Goal: Task Accomplishment & Management: Complete application form

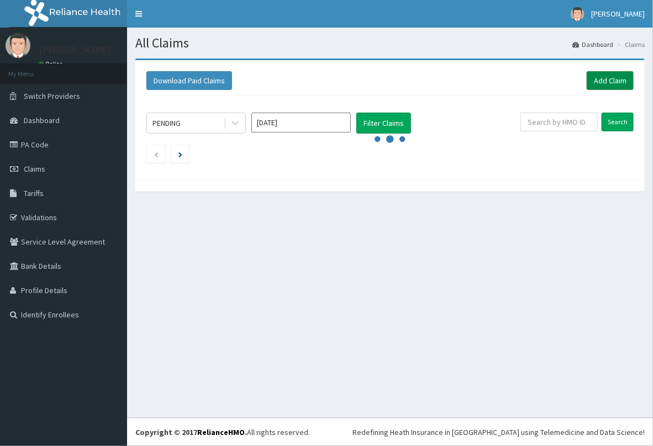
click at [600, 81] on link "Add Claim" at bounding box center [609, 80] width 47 height 19
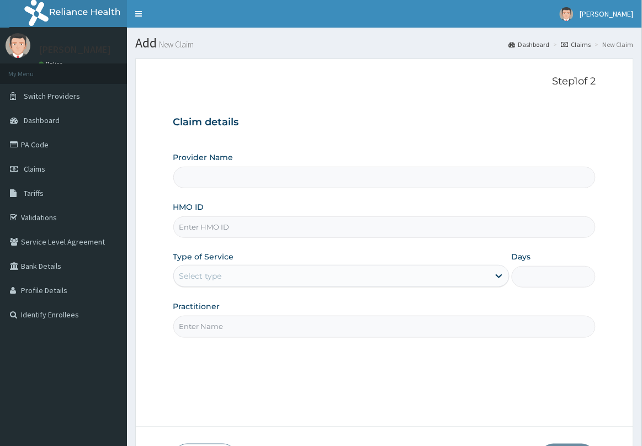
click at [258, 230] on input "HMO ID" at bounding box center [384, 227] width 423 height 22
type input "[GEOGRAPHIC_DATA] & Maternity Home"
type input "FMC/11546/B"
click at [280, 266] on div "Select type" at bounding box center [341, 276] width 336 height 22
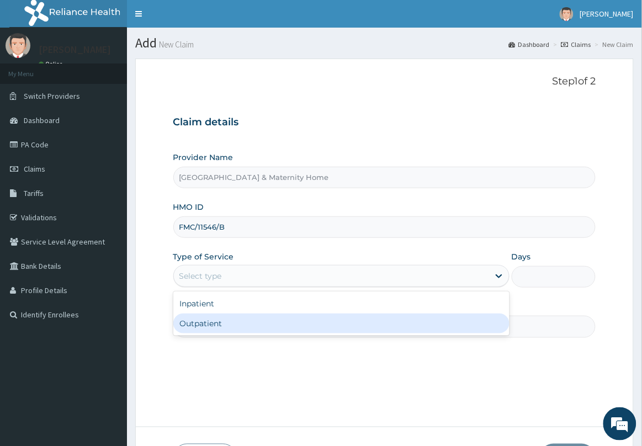
click at [263, 324] on div "Outpatient" at bounding box center [341, 324] width 336 height 20
type input "1"
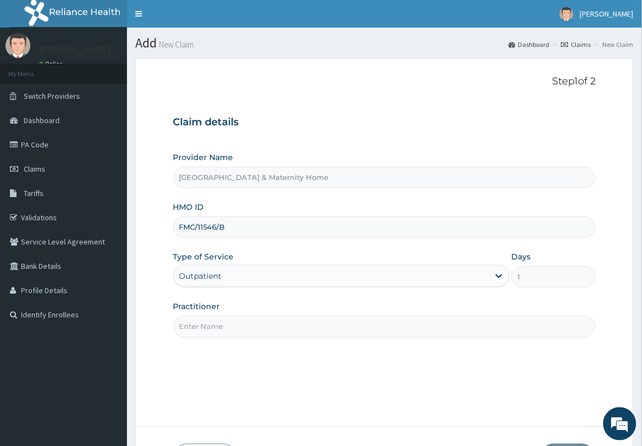
click at [263, 324] on input "Practitioner" at bounding box center [384, 327] width 423 height 22
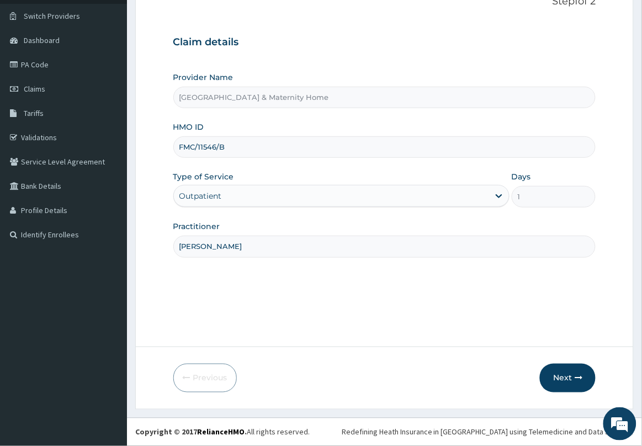
scroll to position [81, 0]
type input "[PERSON_NAME]"
click at [572, 378] on button "Next" at bounding box center [568, 378] width 56 height 29
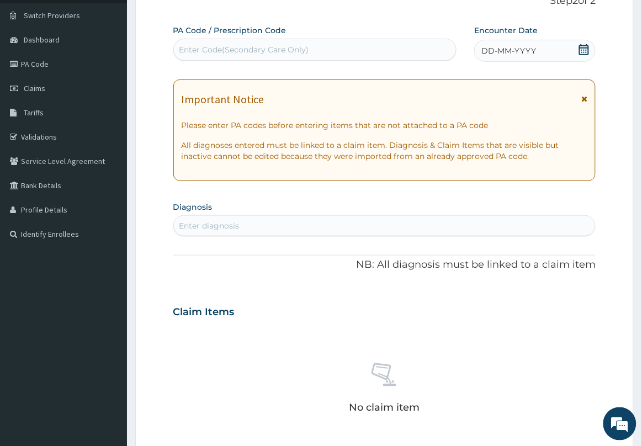
click at [583, 99] on icon at bounding box center [584, 99] width 6 height 8
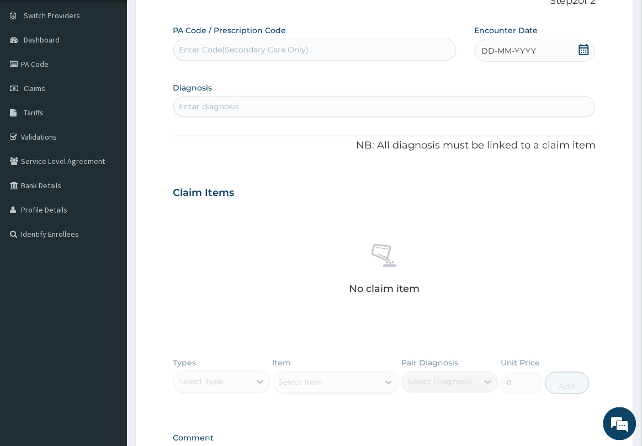
click at [583, 48] on icon at bounding box center [584, 49] width 10 height 11
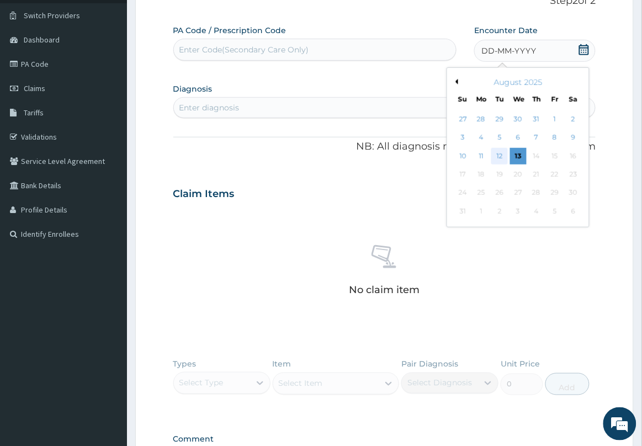
click at [503, 156] on div "12" at bounding box center [500, 156] width 17 height 17
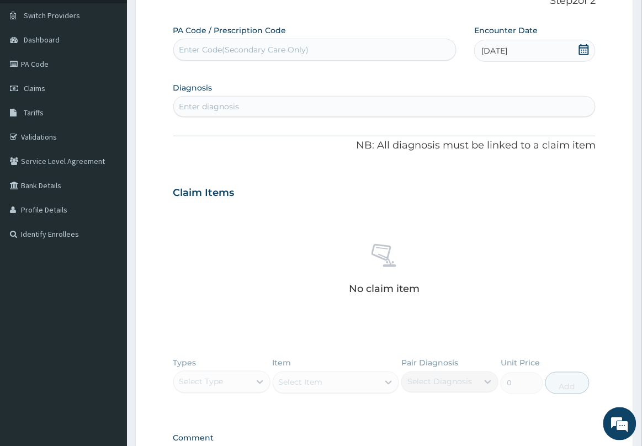
click at [429, 103] on div "Enter diagnosis" at bounding box center [385, 107] width 422 height 18
type input "B"
type input "MALARIA"
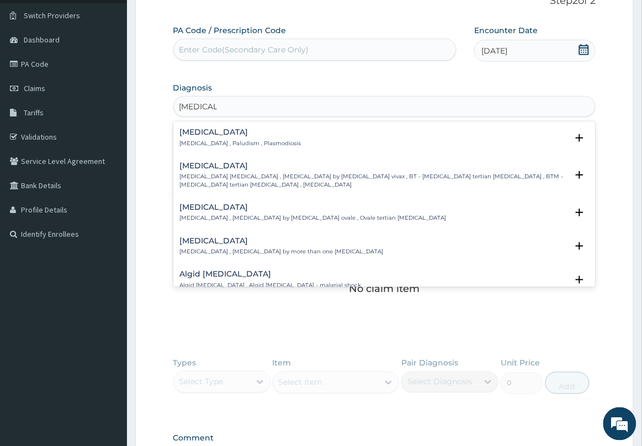
click at [251, 141] on p "Malaria , Paludism , Plasmodiosis" at bounding box center [240, 144] width 121 height 8
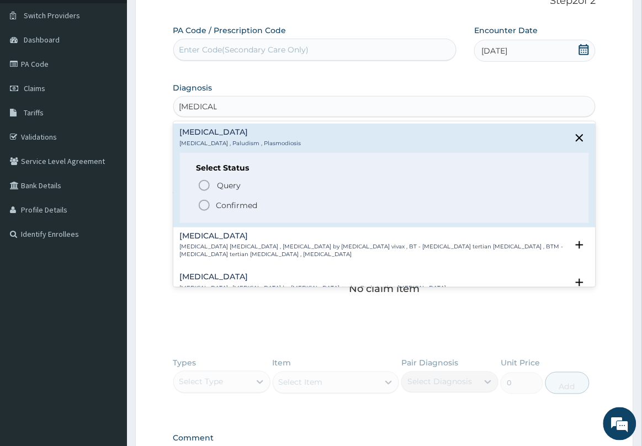
click at [237, 208] on p "Confirmed" at bounding box center [236, 205] width 41 height 11
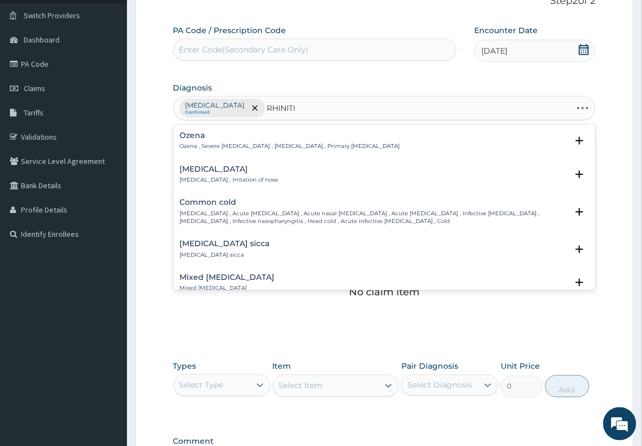
type input "RHINITIS"
click at [208, 178] on p "Rhinitis , Irritation of nose" at bounding box center [229, 180] width 99 height 8
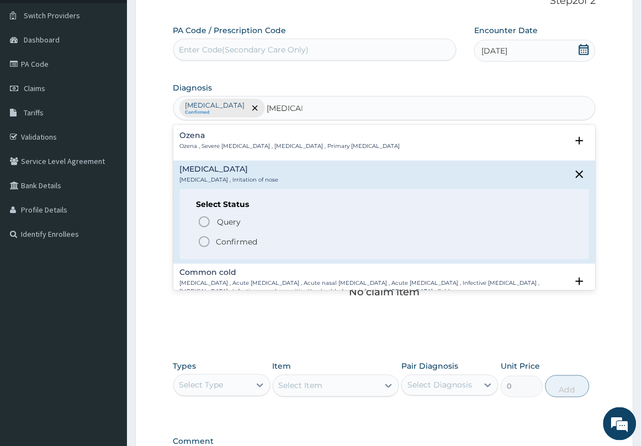
click at [214, 244] on span "Confirmed" at bounding box center [385, 241] width 375 height 13
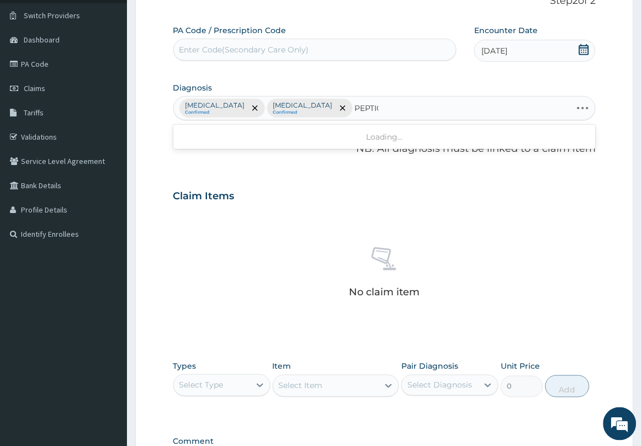
type input "PEPTIC"
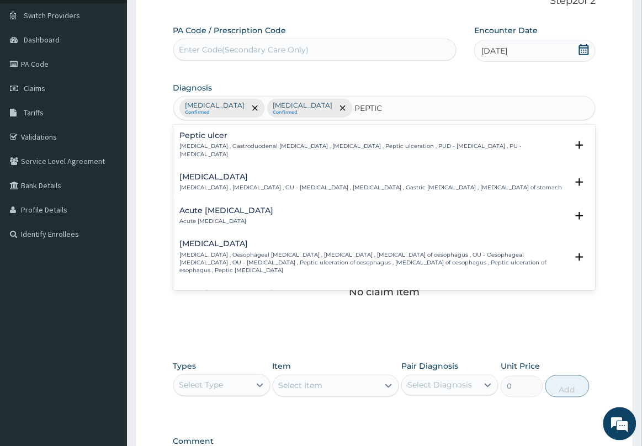
click at [231, 134] on h4 "Peptic ulcer" at bounding box center [374, 135] width 388 height 8
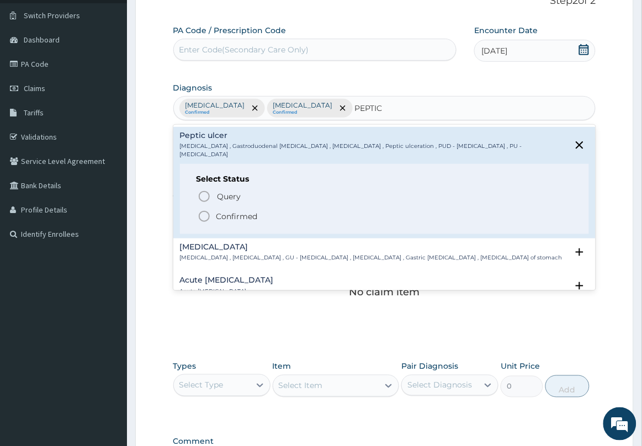
click at [231, 211] on p "Confirmed" at bounding box center [236, 216] width 41 height 11
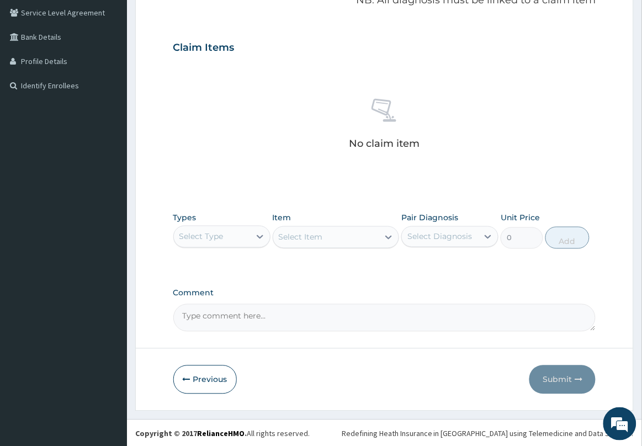
scroll to position [231, 0]
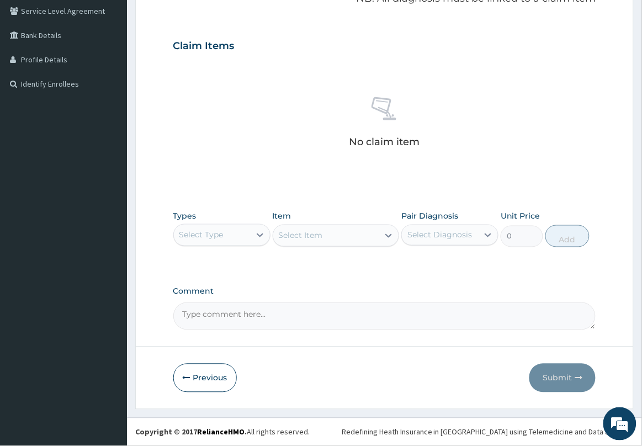
click at [225, 234] on div "Select Type" at bounding box center [212, 235] width 76 height 18
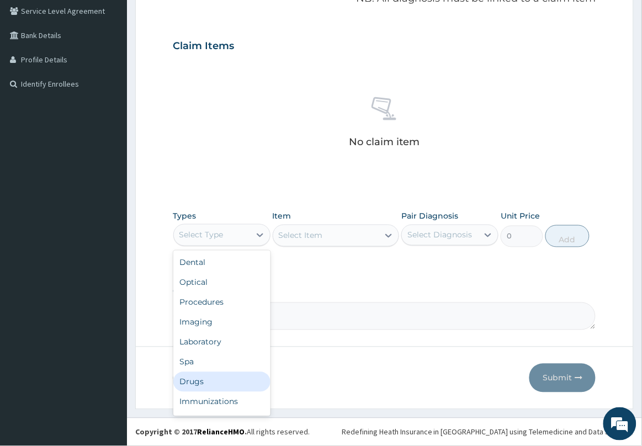
click at [210, 384] on div "Drugs" at bounding box center [221, 382] width 97 height 20
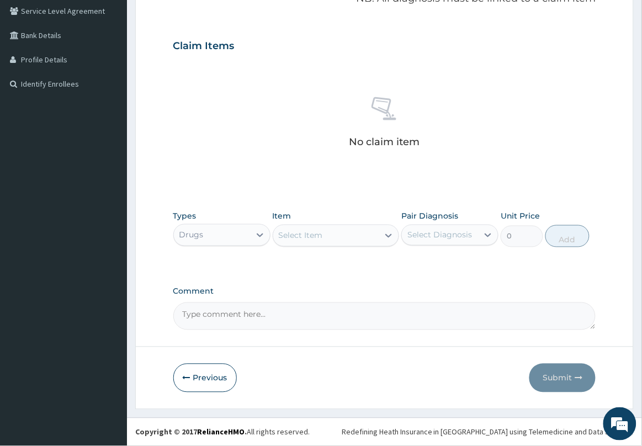
click at [327, 240] on div "Select Item" at bounding box center [326, 236] width 106 height 18
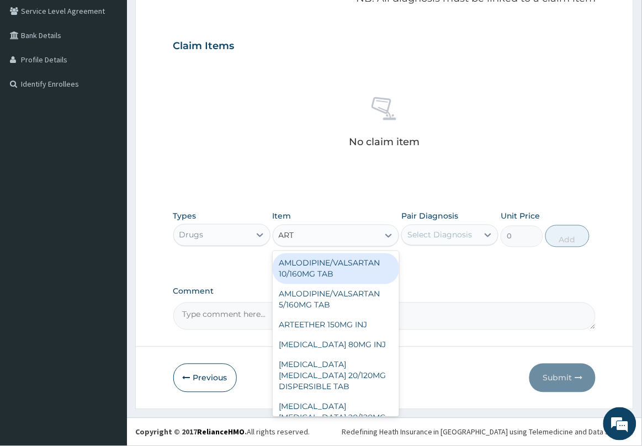
type input "ARTE"
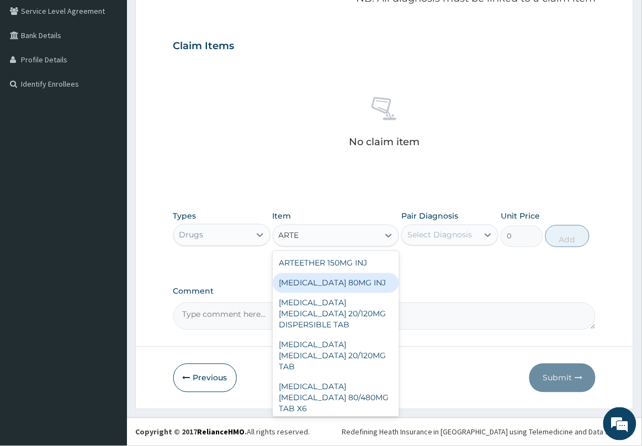
click at [343, 288] on div "ARTEMETHER 80MG INJ" at bounding box center [336, 283] width 127 height 20
type input "1400"
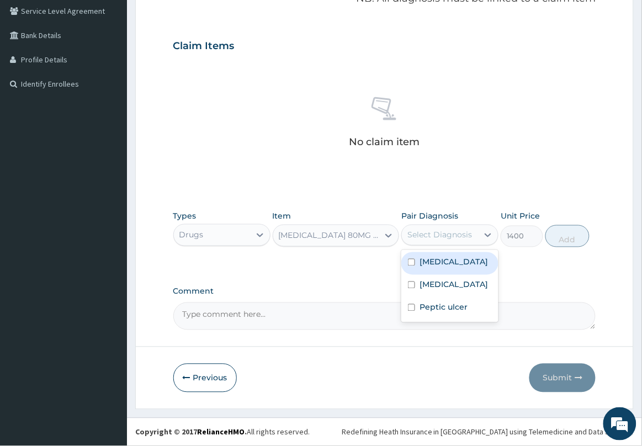
click at [423, 239] on div "Select Diagnosis" at bounding box center [439, 235] width 65 height 11
click at [433, 261] on label "Malaria" at bounding box center [454, 262] width 68 height 11
checkbox input "true"
click at [560, 240] on button "Add" at bounding box center [568, 236] width 44 height 22
type input "0"
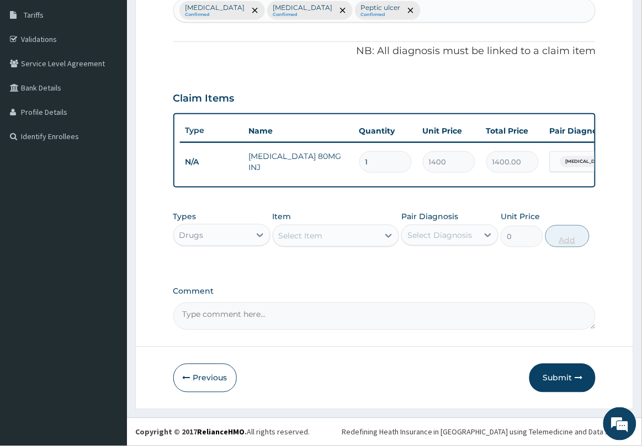
scroll to position [188, 0]
type input "0.00"
type input "6"
type input "8400.00"
type input "6"
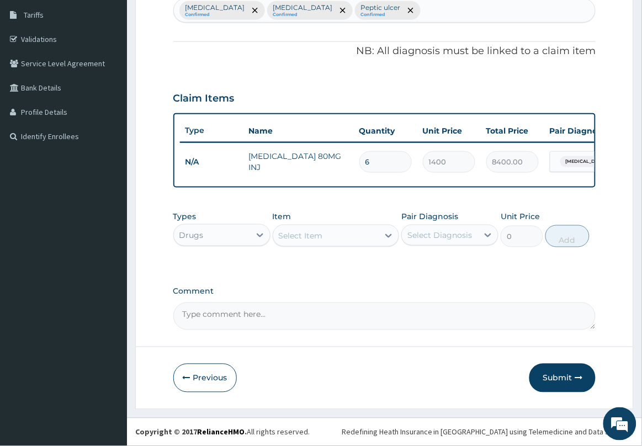
click at [363, 238] on div "Select Item" at bounding box center [326, 236] width 106 height 18
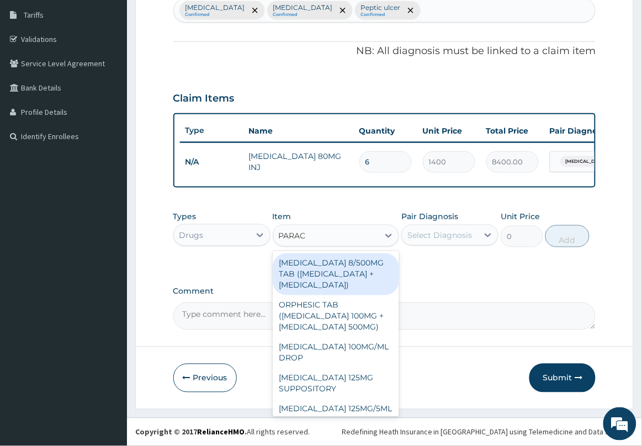
type input "PARACE"
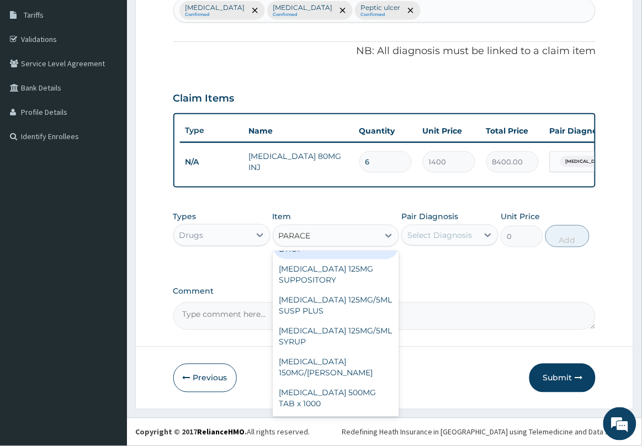
scroll to position [138, 0]
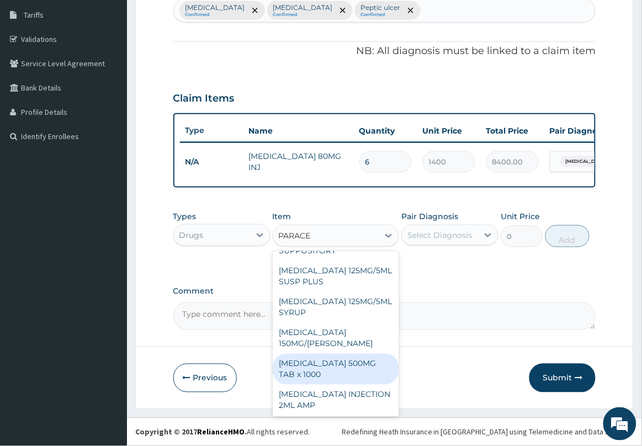
drag, startPoint x: 351, startPoint y: 377, endPoint x: 353, endPoint y: 371, distance: 5.9
click at [351, 377] on div "PARACETAMOL 500MG TAB x 1000" at bounding box center [336, 369] width 127 height 31
type input "11.025"
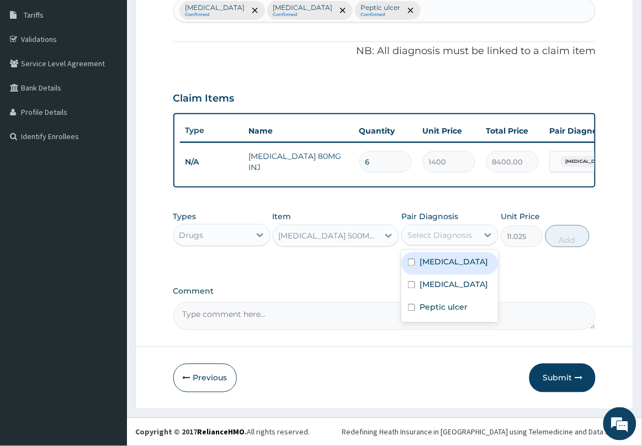
click at [447, 234] on div "Select Diagnosis" at bounding box center [439, 235] width 65 height 11
click at [447, 268] on label "Malaria" at bounding box center [454, 262] width 68 height 11
checkbox input "true"
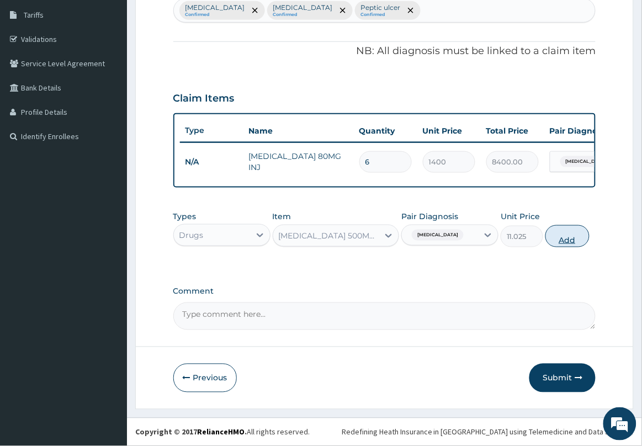
click at [563, 245] on button "Add" at bounding box center [568, 236] width 44 height 22
type input "0"
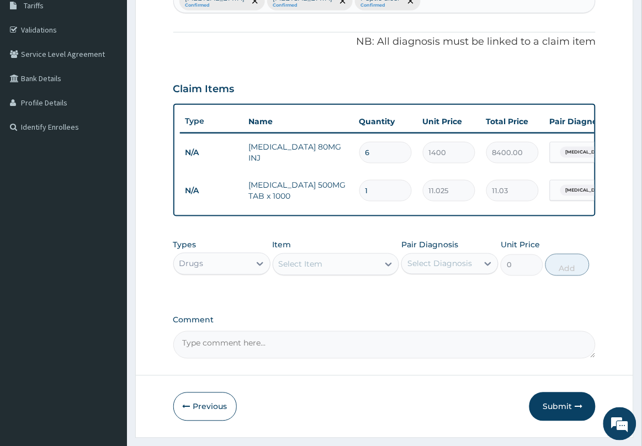
type input "18"
type input "198.45"
type input "18"
click at [346, 271] on div "Select Item" at bounding box center [326, 265] width 106 height 18
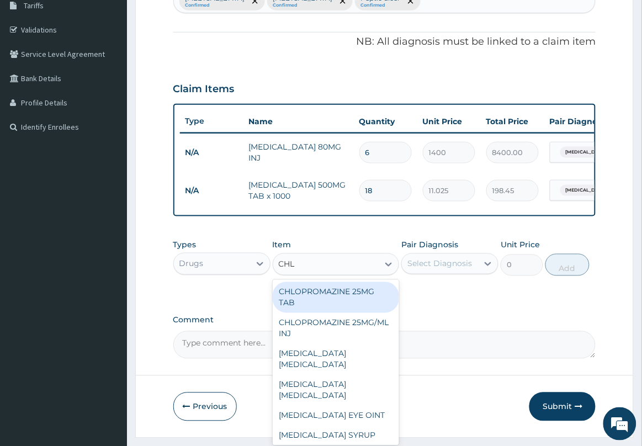
type input "CHLO"
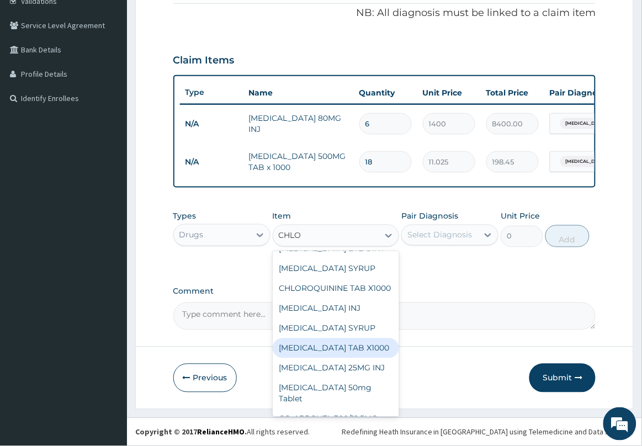
click at [358, 358] on div "CHLORPHENIRAMINE TAB X1000" at bounding box center [336, 348] width 127 height 20
type input "52.5"
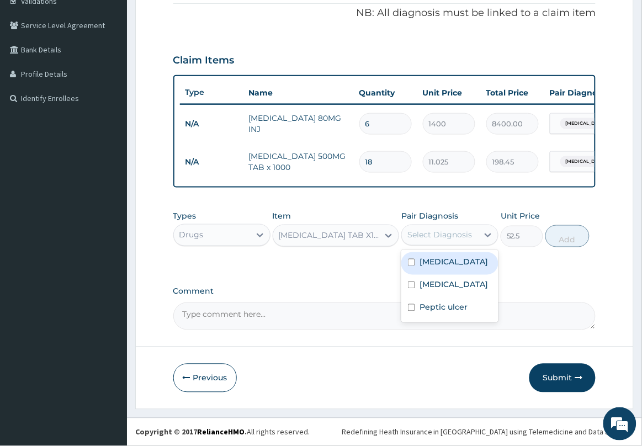
click at [448, 232] on div "Select Diagnosis" at bounding box center [439, 235] width 65 height 11
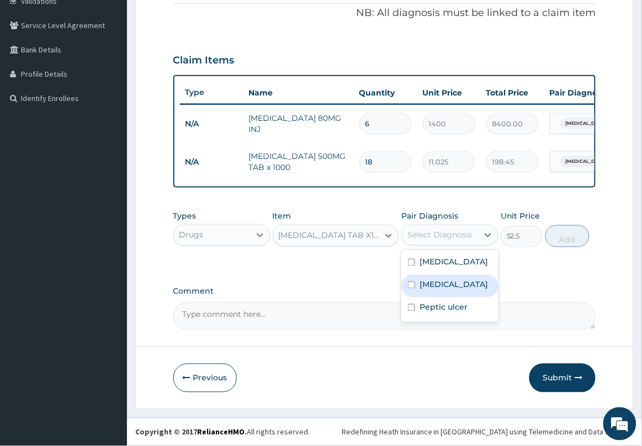
drag, startPoint x: 439, startPoint y: 290, endPoint x: 529, endPoint y: 250, distance: 98.6
click at [440, 289] on label "Rhinitis" at bounding box center [454, 284] width 68 height 11
checkbox input "true"
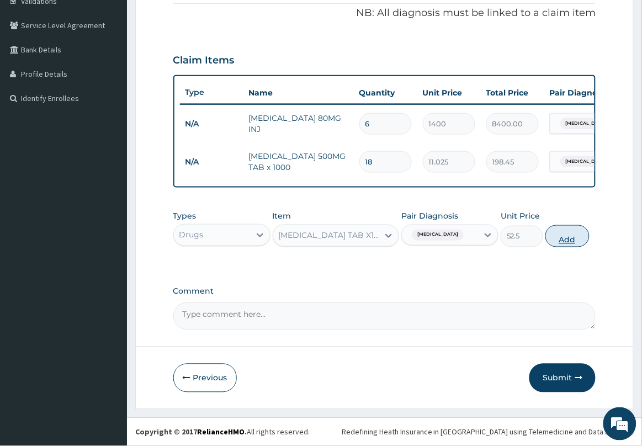
click at [558, 235] on button "Add" at bounding box center [568, 236] width 44 height 22
type input "0"
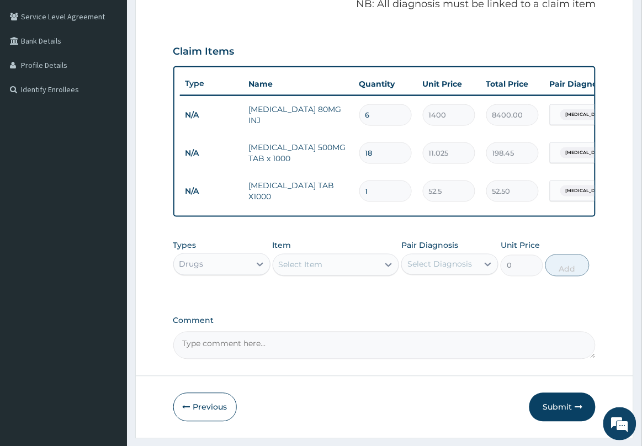
type input "0.00"
type input "3"
type input "157.50"
type input "3"
click at [369, 269] on div "Select Item" at bounding box center [326, 265] width 106 height 18
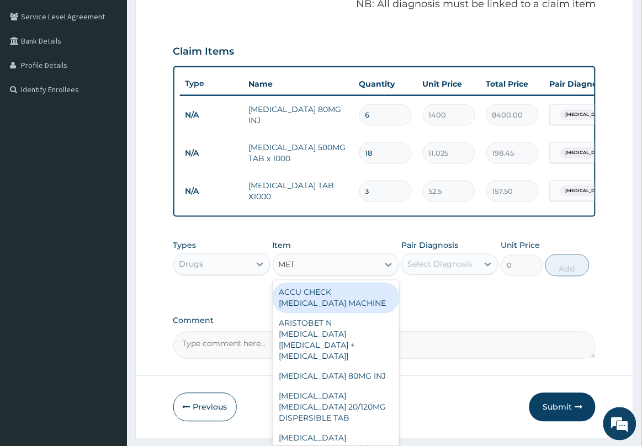
type input "METO"
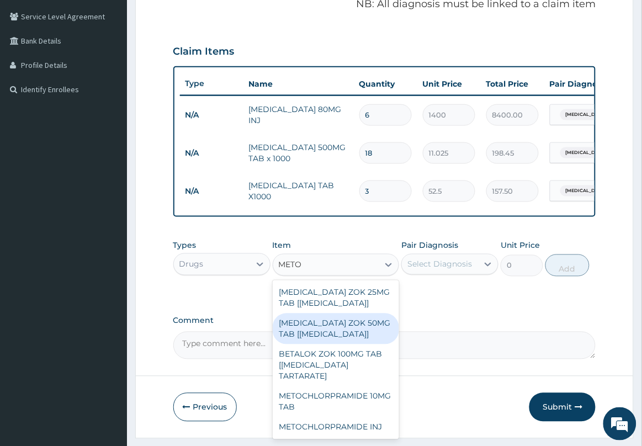
scroll to position [26, 0]
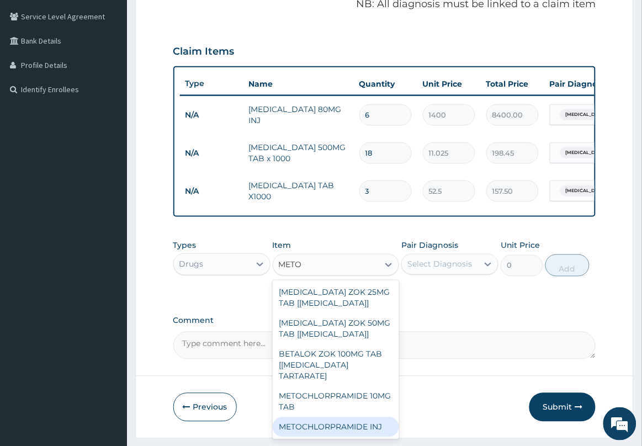
click at [346, 437] on div "METOCHLORPRAMIDE INJ" at bounding box center [336, 427] width 127 height 20
type input "700"
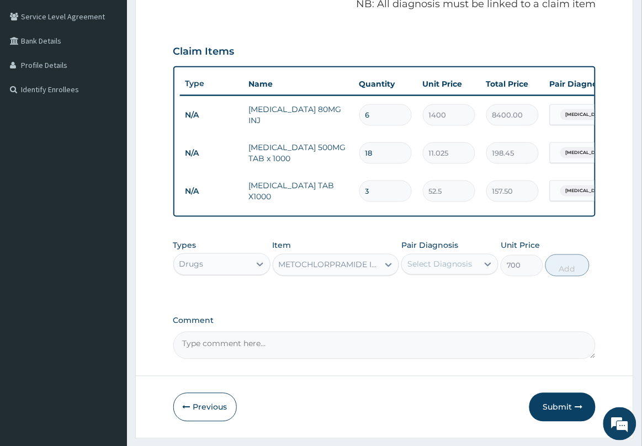
click at [441, 270] on div "Select Diagnosis" at bounding box center [439, 264] width 65 height 11
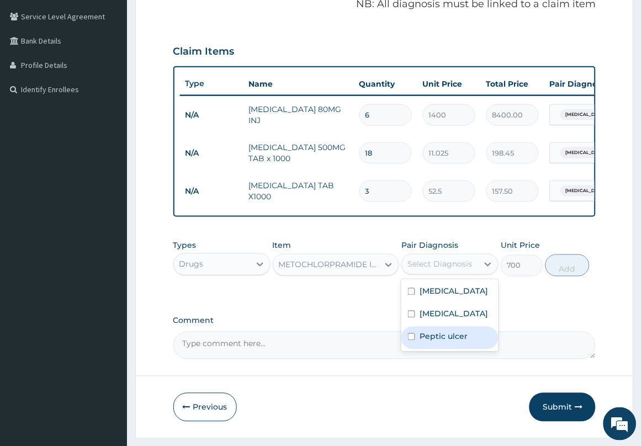
click at [441, 350] on div "Peptic ulcer" at bounding box center [449, 338] width 97 height 23
checkbox input "true"
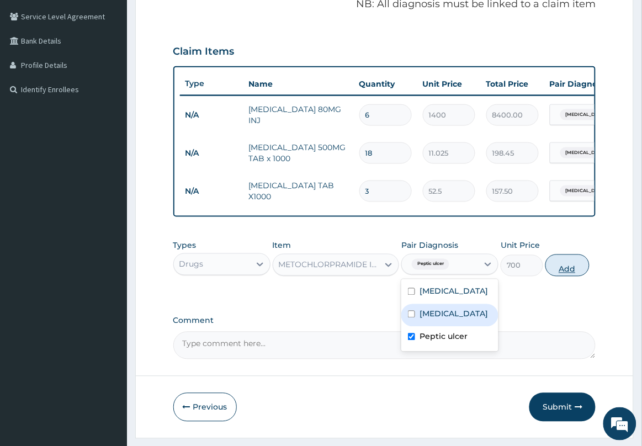
click at [559, 277] on button "Add" at bounding box center [568, 266] width 44 height 22
type input "0"
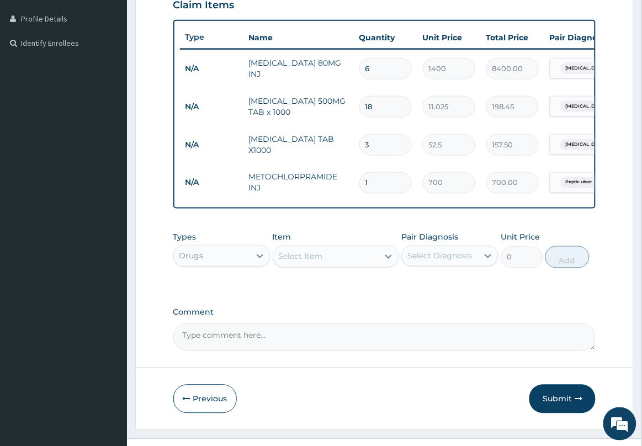
scroll to position [294, 0]
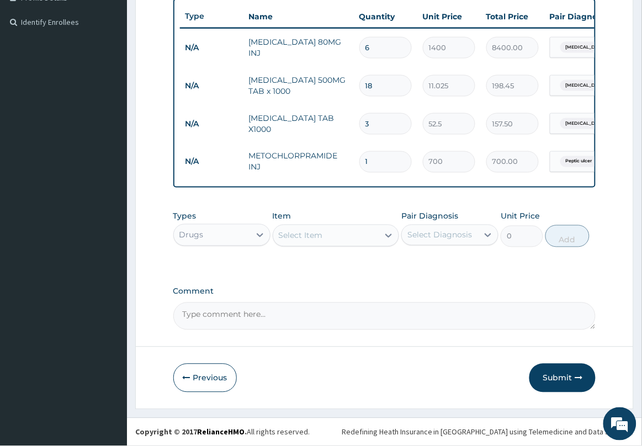
click at [372, 231] on div "Item Select Item" at bounding box center [336, 229] width 127 height 36
click at [367, 238] on div "Select Item" at bounding box center [326, 236] width 106 height 18
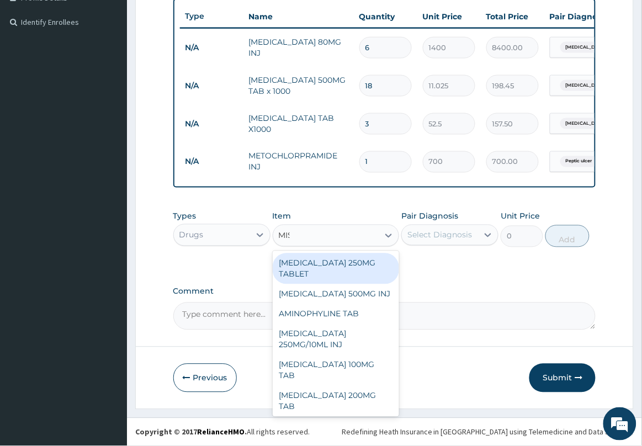
type input "MIST"
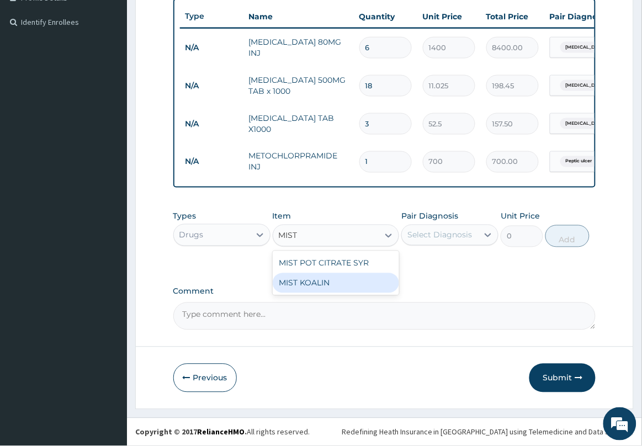
click at [335, 288] on div "MIST KOALIN" at bounding box center [336, 283] width 127 height 20
type input "2500"
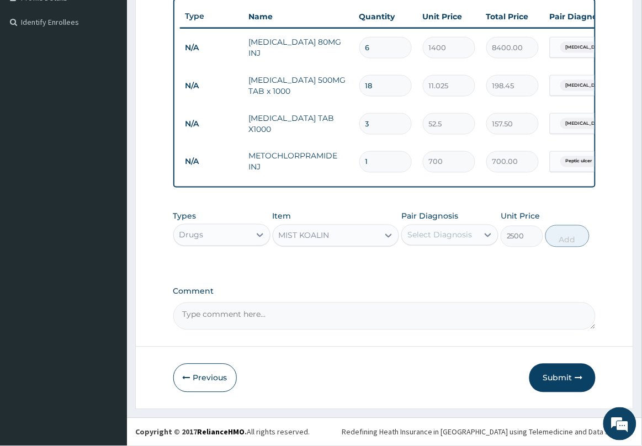
click at [419, 244] on div "Select Diagnosis" at bounding box center [440, 235] width 76 height 18
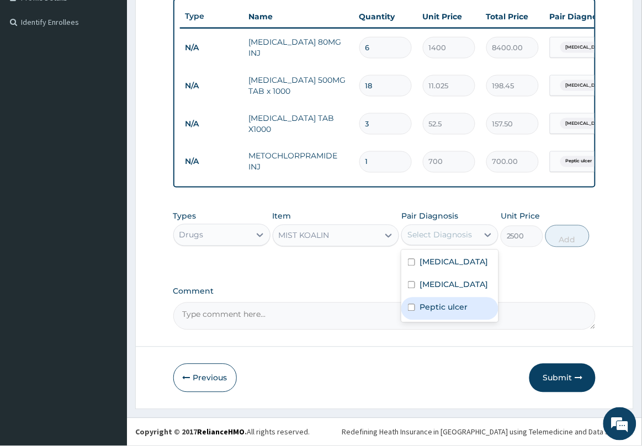
click at [448, 320] on div "Peptic ulcer" at bounding box center [449, 309] width 97 height 23
checkbox input "true"
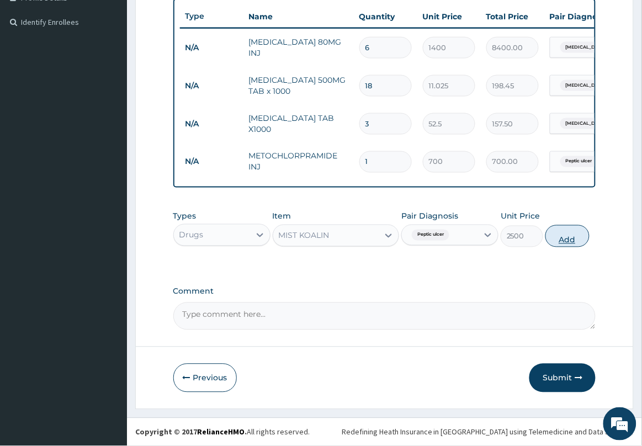
click at [559, 241] on button "Add" at bounding box center [568, 236] width 44 height 22
type input "0"
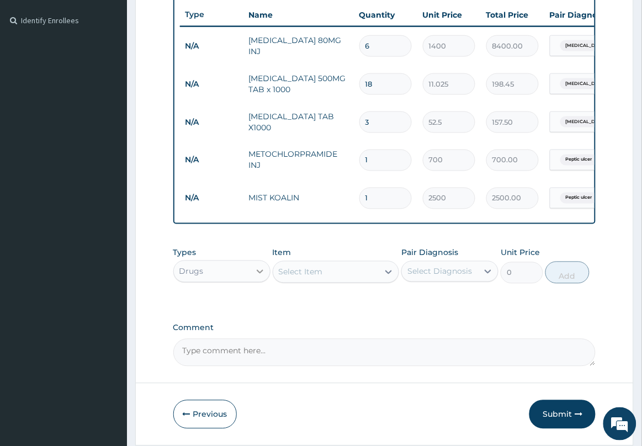
click at [263, 277] on icon at bounding box center [260, 271] width 11 height 11
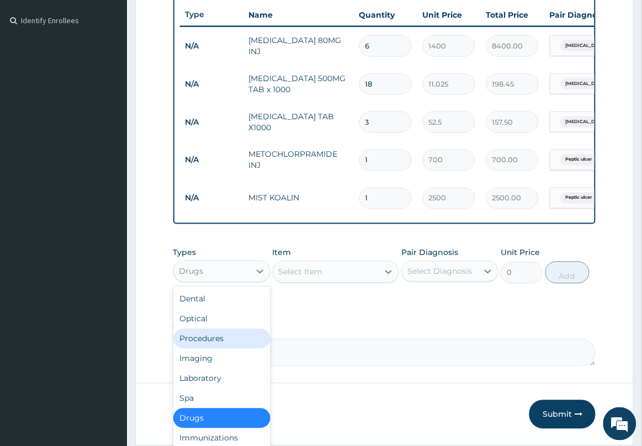
click at [228, 346] on div "Procedures" at bounding box center [221, 339] width 97 height 20
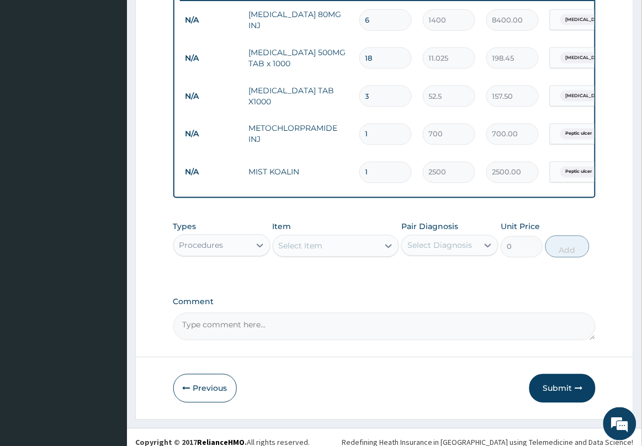
scroll to position [340, 0]
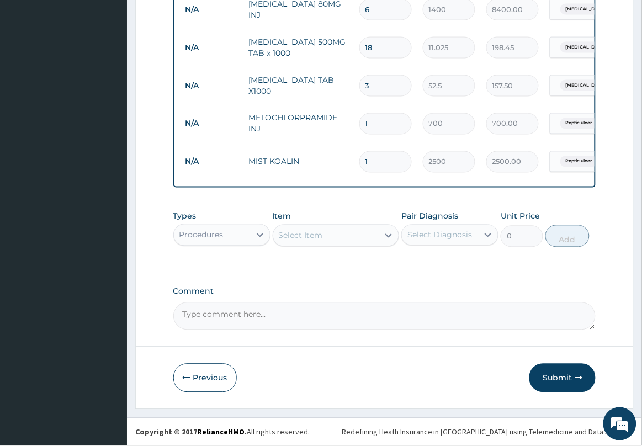
click at [349, 228] on div "Select Item" at bounding box center [326, 236] width 106 height 18
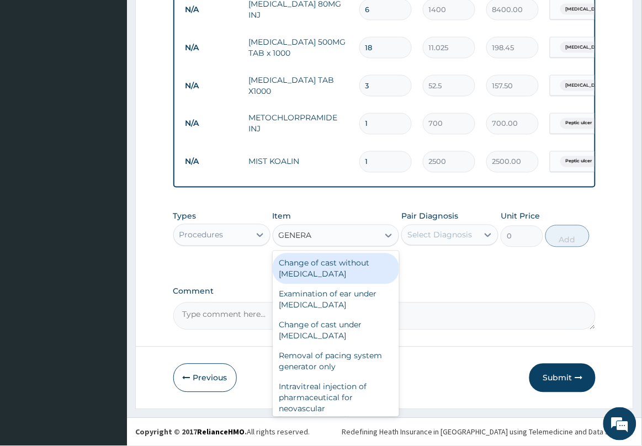
type input "GENERAL"
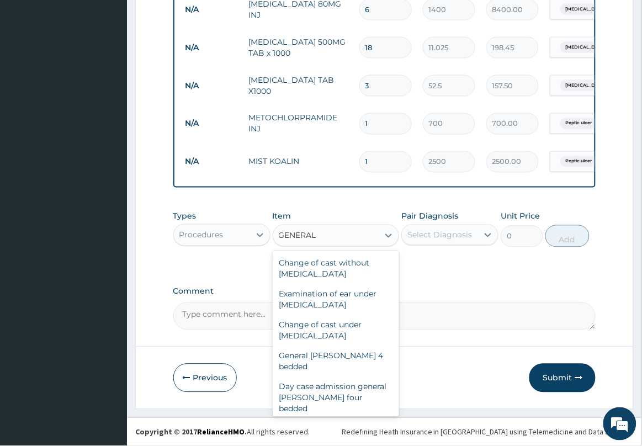
click at [335, 419] on div "General practitioner Consultation first outpatient consultation" at bounding box center [336, 440] width 127 height 42
type input "2500"
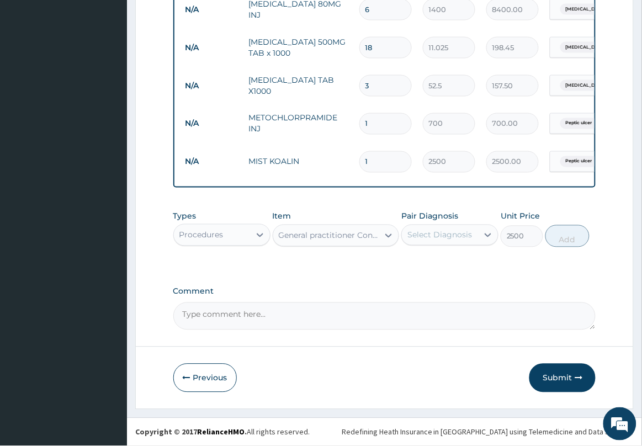
click at [428, 241] on div "Select Diagnosis" at bounding box center [440, 235] width 76 height 18
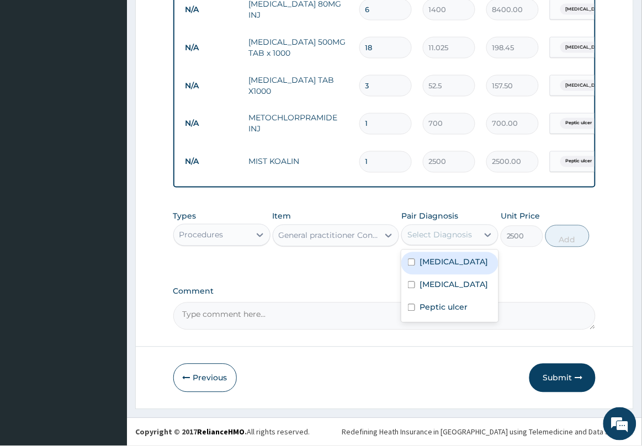
click at [435, 266] on label "Malaria" at bounding box center [454, 262] width 68 height 11
checkbox input "true"
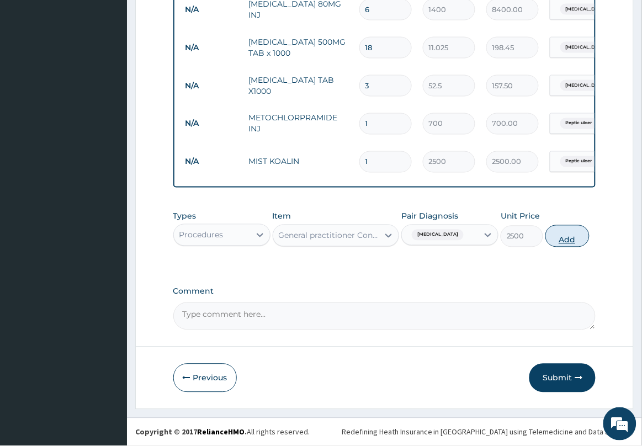
click at [570, 233] on button "Add" at bounding box center [568, 236] width 44 height 22
type input "0"
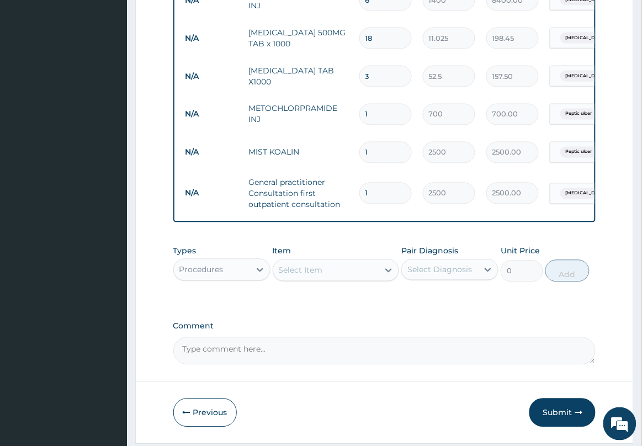
click at [553, 427] on button "Submit" at bounding box center [563, 413] width 66 height 29
